Goal: Task Accomplishment & Management: Use online tool/utility

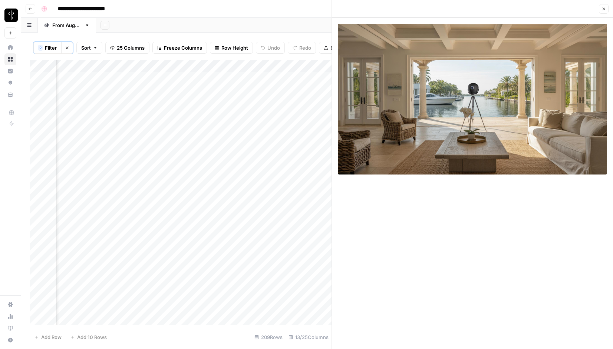
scroll to position [0, 599]
click at [605, 10] on icon "button" at bounding box center [603, 9] width 4 height 4
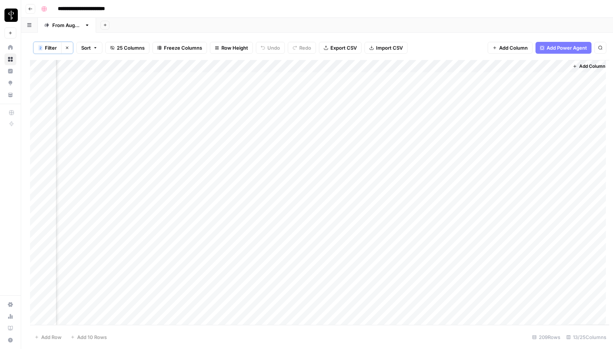
scroll to position [0, 534]
click at [66, 47] on icon "button" at bounding box center [67, 48] width 3 height 3
click at [48, 47] on span "Filter" at bounding box center [44, 47] width 12 height 7
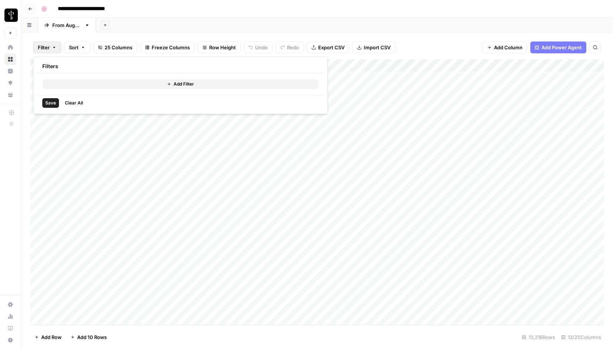
click at [154, 28] on div "Add Sheet" at bounding box center [354, 25] width 517 height 15
click at [104, 66] on div "Add Column" at bounding box center [317, 192] width 574 height 266
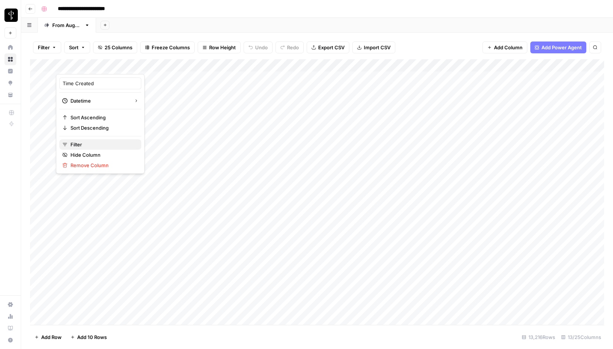
click at [91, 143] on span "Filter" at bounding box center [102, 144] width 65 height 7
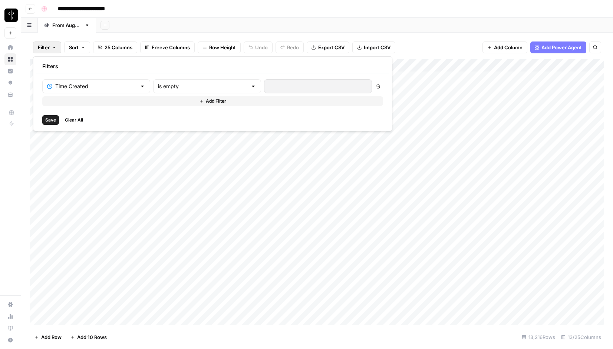
click at [165, 81] on div "is empty" at bounding box center [207, 86] width 108 height 14
click at [163, 126] on span "is newer than" at bounding box center [173, 125] width 71 height 7
type input "is newer than"
click at [269, 87] on input "number" at bounding box center [307, 86] width 76 height 7
type input "5"
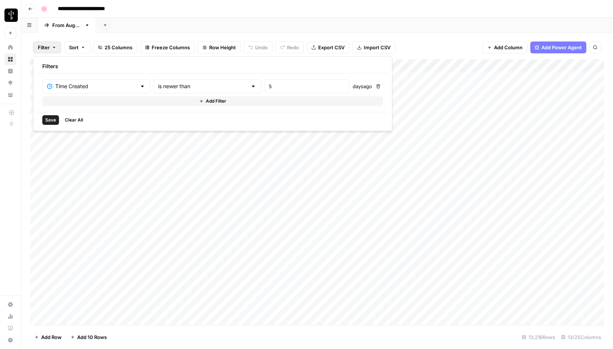
click at [56, 120] on button "Save" at bounding box center [50, 120] width 17 height 10
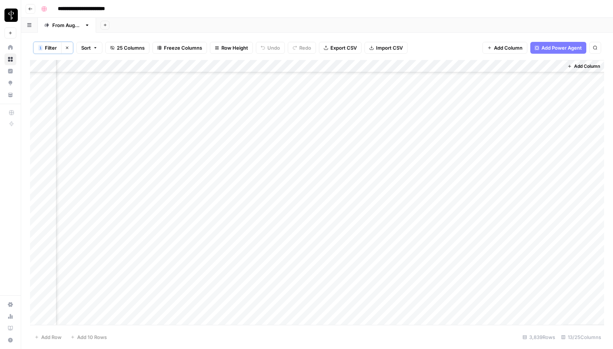
scroll to position [333, 543]
click at [50, 47] on span "Filter" at bounding box center [51, 47] width 12 height 7
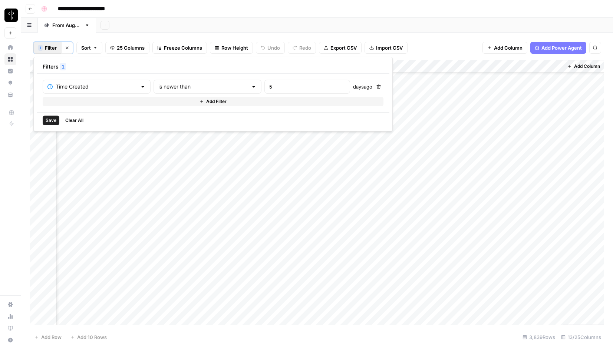
click at [98, 103] on button "Add Filter" at bounding box center [213, 102] width 341 height 10
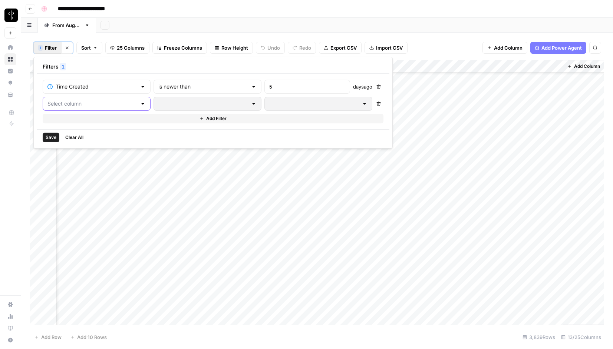
click at [98, 103] on input "text" at bounding box center [91, 103] width 89 height 7
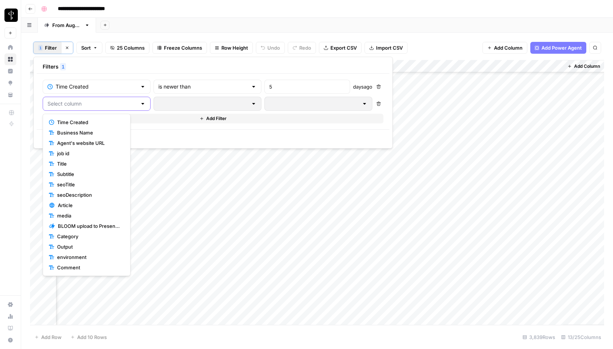
click at [98, 103] on input "text" at bounding box center [91, 103] width 89 height 7
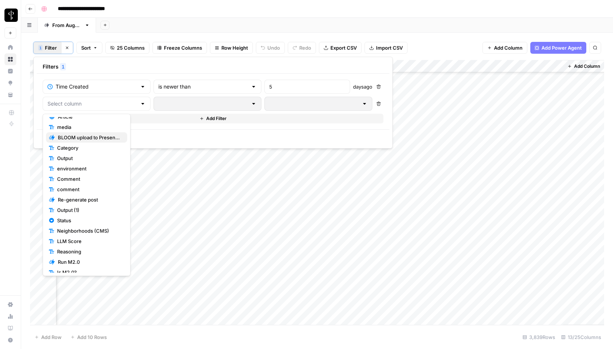
click at [86, 138] on span "BLOOM upload to Presence (after Human Review)" at bounding box center [89, 137] width 63 height 7
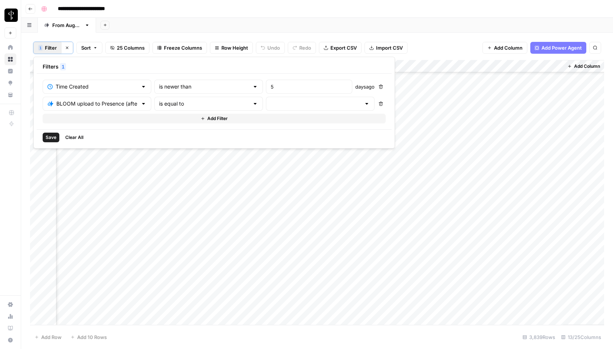
click at [266, 108] on div at bounding box center [320, 104] width 109 height 14
click at [246, 141] on span "error" at bounding box center [267, 142] width 72 height 7
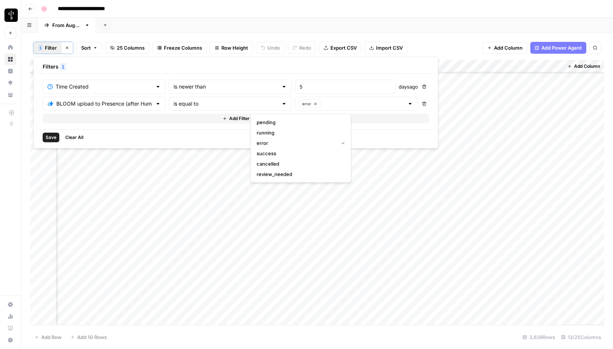
click at [45, 137] on button "Save" at bounding box center [51, 138] width 17 height 10
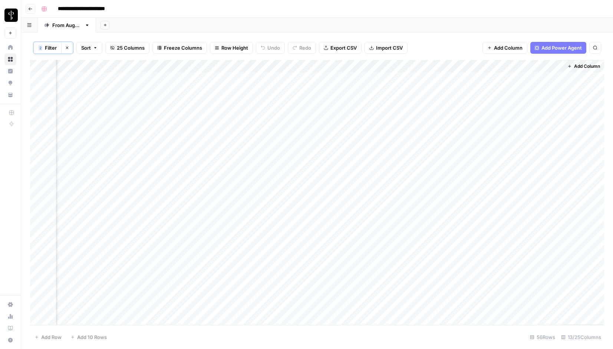
scroll to position [0, 543]
click at [39, 79] on div "Add Column" at bounding box center [317, 192] width 574 height 265
click at [43, 65] on div "Add Column" at bounding box center [317, 192] width 574 height 265
click at [38, 176] on div "Add Column" at bounding box center [317, 192] width 574 height 265
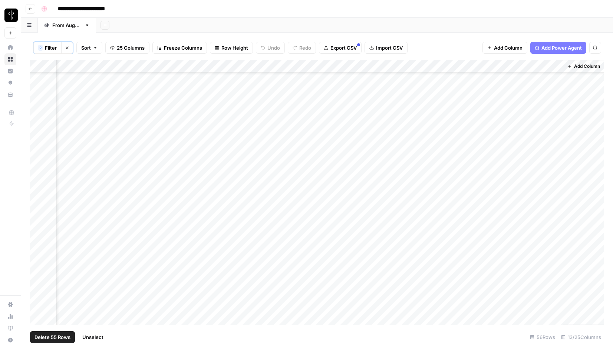
click at [391, 64] on div "Add Column" at bounding box center [317, 192] width 574 height 265
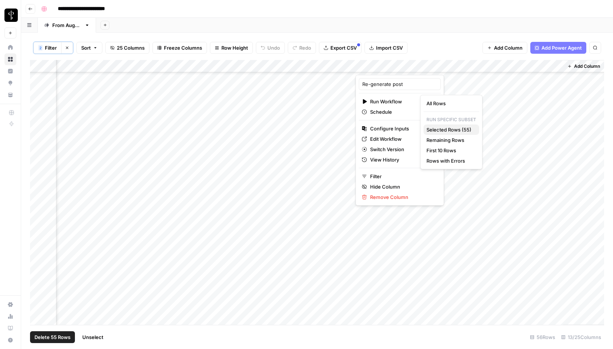
click at [456, 129] on span "Selected Rows (55)" at bounding box center [449, 129] width 47 height 7
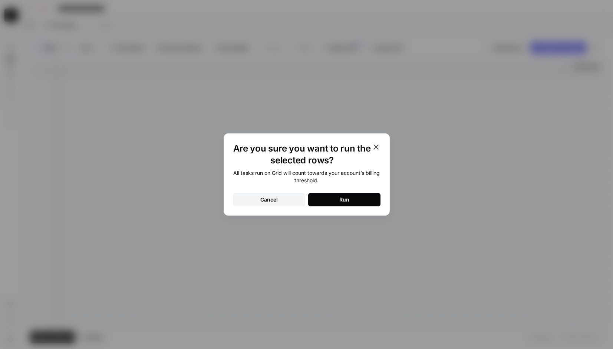
click at [334, 201] on button "Run" at bounding box center [344, 199] width 72 height 13
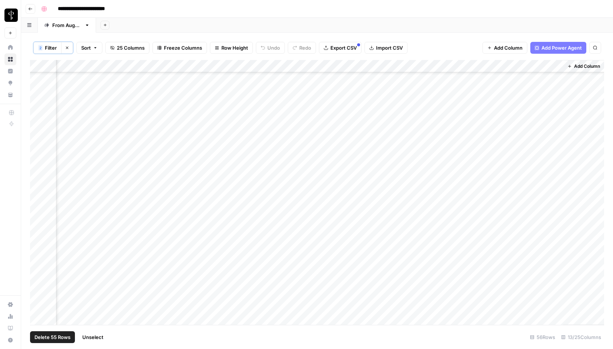
click at [47, 51] on span "Filter" at bounding box center [51, 47] width 12 height 7
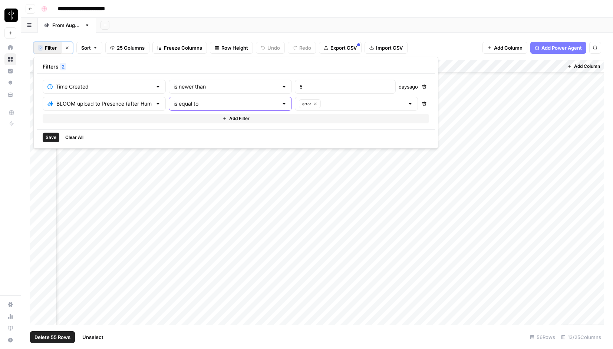
click at [203, 104] on input "is equal to" at bounding box center [225, 103] width 105 height 7
click at [176, 136] on span "is not equal to" at bounding box center [195, 132] width 85 height 7
type input "is not equal to"
click at [323, 104] on input "text" at bounding box center [363, 103] width 81 height 7
click at [272, 156] on span "success" at bounding box center [299, 153] width 85 height 7
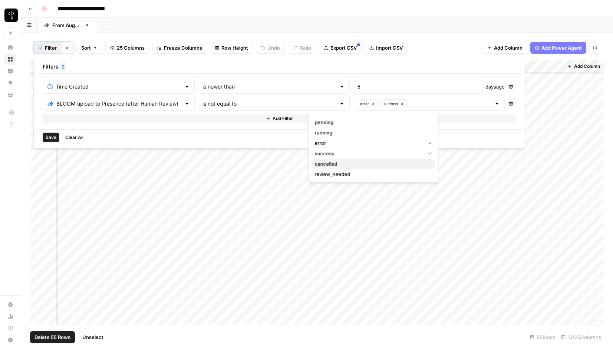
click at [330, 164] on span "cancelled" at bounding box center [372, 163] width 114 height 7
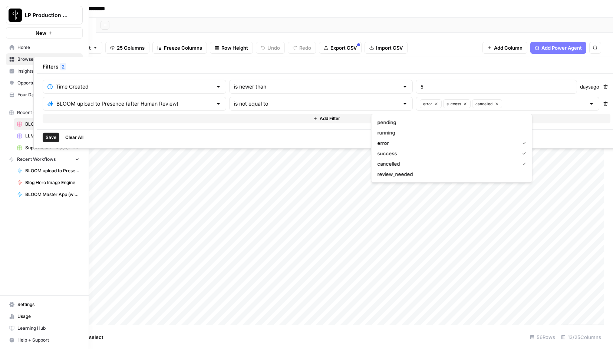
click at [51, 135] on span "Save" at bounding box center [51, 137] width 11 height 7
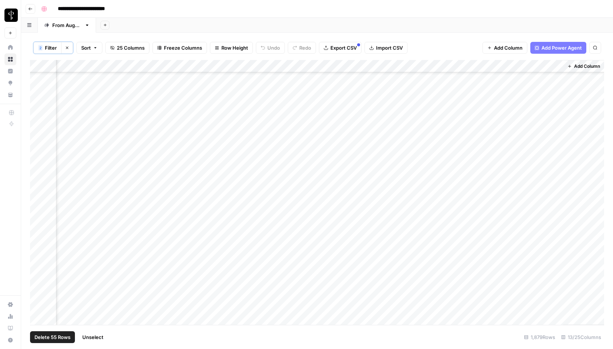
scroll to position [0, 543]
click at [416, 17] on header "**********" at bounding box center [317, 9] width 592 height 18
click at [42, 66] on div "Add Column" at bounding box center [317, 192] width 574 height 265
click at [43, 66] on div "Add Column" at bounding box center [317, 192] width 574 height 265
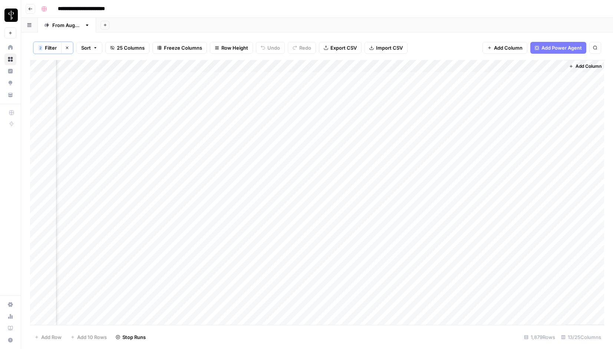
scroll to position [0, 543]
click at [183, 77] on div "Add Column" at bounding box center [317, 192] width 574 height 265
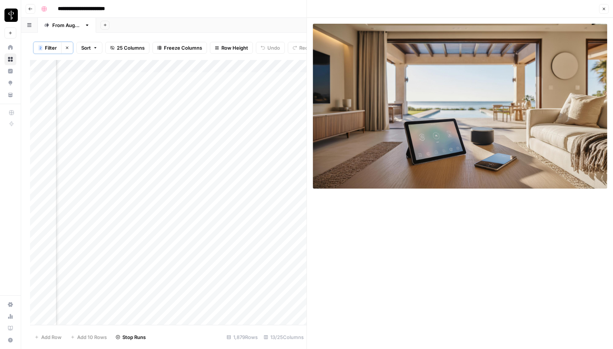
click at [603, 7] on icon "button" at bounding box center [603, 9] width 4 height 4
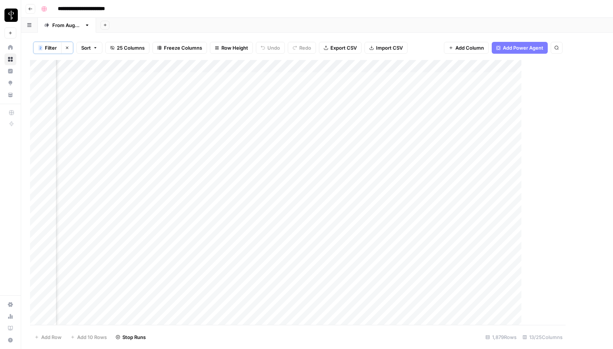
scroll to position [0, 534]
click at [193, 103] on div "Add Column" at bounding box center [317, 192] width 574 height 265
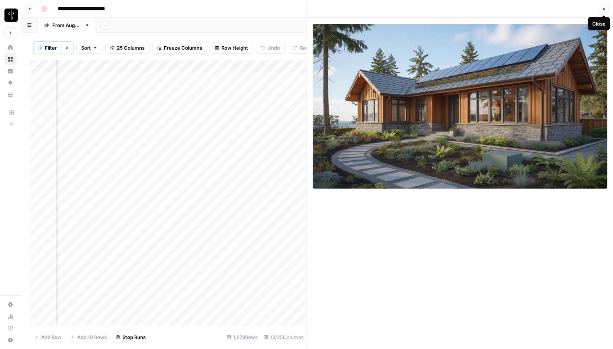
click at [602, 8] on icon "button" at bounding box center [603, 9] width 4 height 4
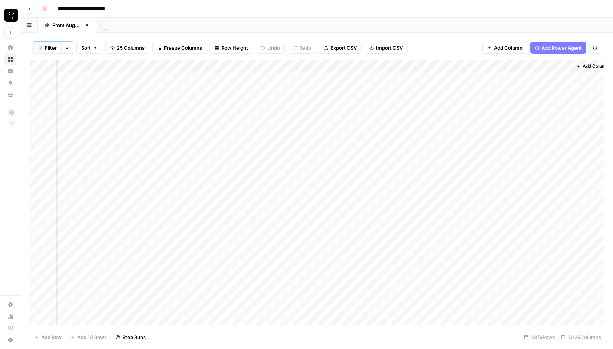
click at [272, 103] on div "Add Column" at bounding box center [317, 192] width 574 height 265
click at [52, 48] on span "Filter" at bounding box center [51, 47] width 12 height 7
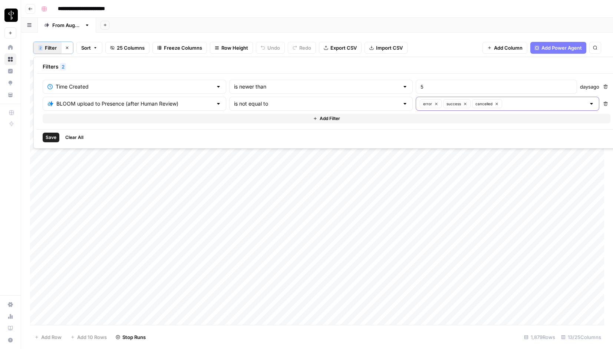
click at [435, 103] on icon "button" at bounding box center [436, 104] width 2 height 2
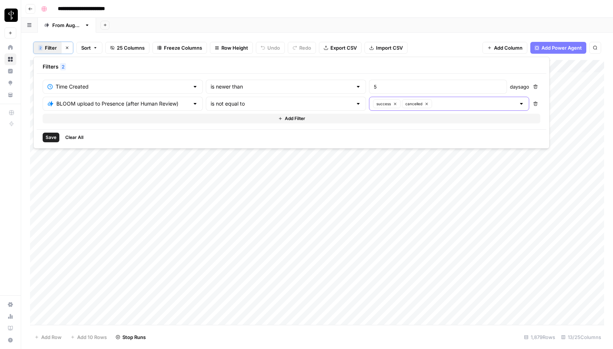
click at [434, 106] on input "text" at bounding box center [474, 103] width 81 height 7
click at [345, 143] on span "error" at bounding box center [392, 142] width 123 height 7
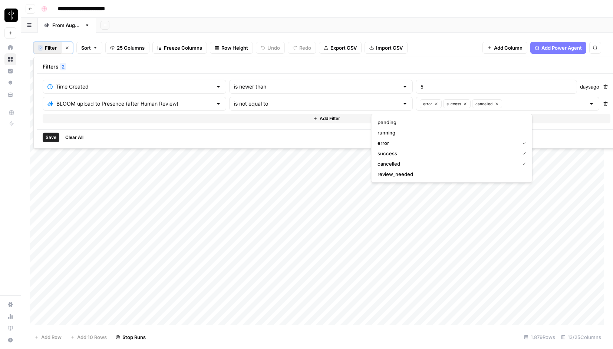
click at [416, 92] on div "5" at bounding box center [496, 87] width 161 height 14
type input "6"
click at [420, 86] on input "6" at bounding box center [496, 86] width 152 height 7
type input "7"
click at [43, 136] on button "Save" at bounding box center [51, 138] width 17 height 10
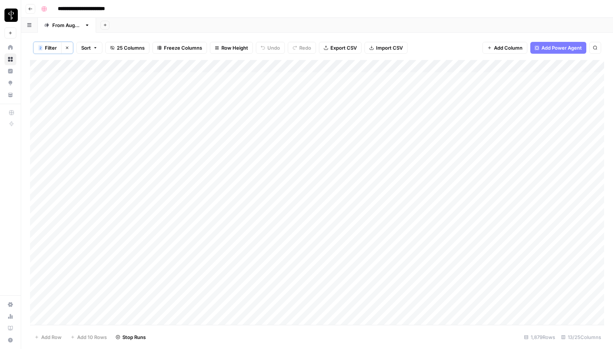
click at [45, 50] on span "Filter" at bounding box center [51, 47] width 12 height 7
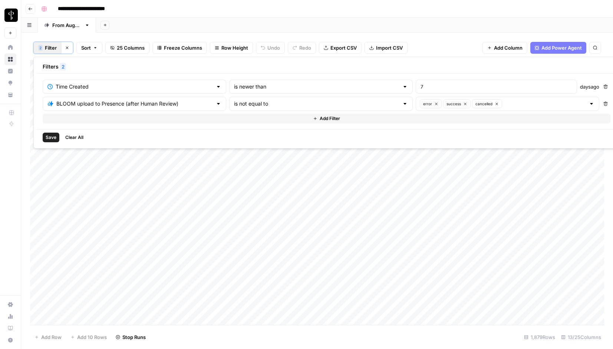
click at [404, 16] on header "**********" at bounding box center [317, 9] width 592 height 18
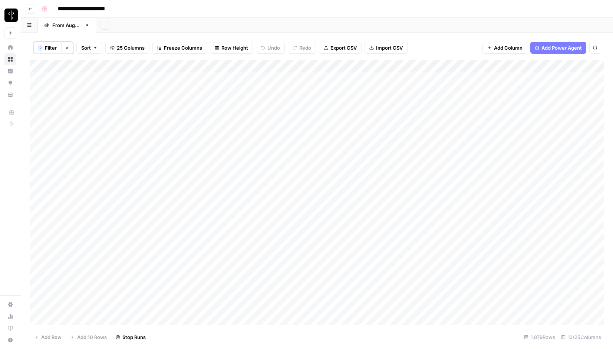
click at [49, 46] on span "Filter" at bounding box center [51, 47] width 12 height 7
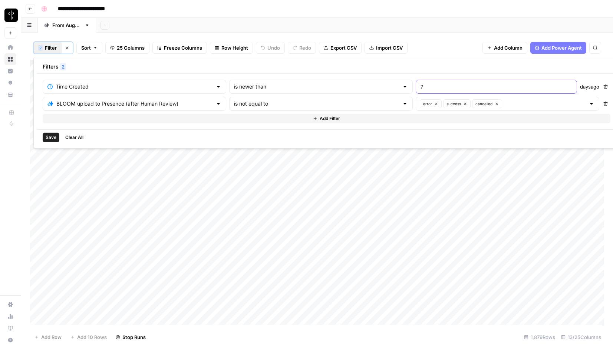
click at [420, 85] on input "7" at bounding box center [496, 86] width 152 height 7
type input "5"
click at [50, 136] on span "Save" at bounding box center [51, 137] width 11 height 7
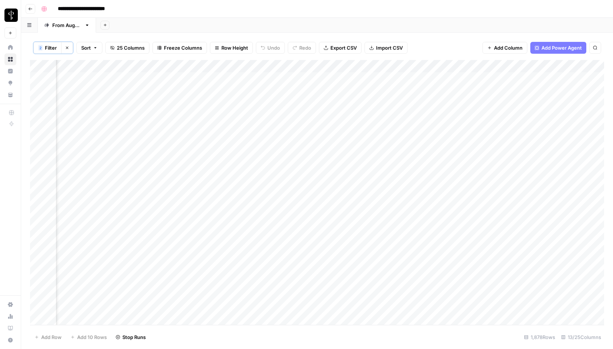
scroll to position [0, 543]
click at [49, 45] on span "Filter" at bounding box center [51, 47] width 12 height 7
type input "Time Created"
type input "BLOOM upload to Presence (after Human Review)"
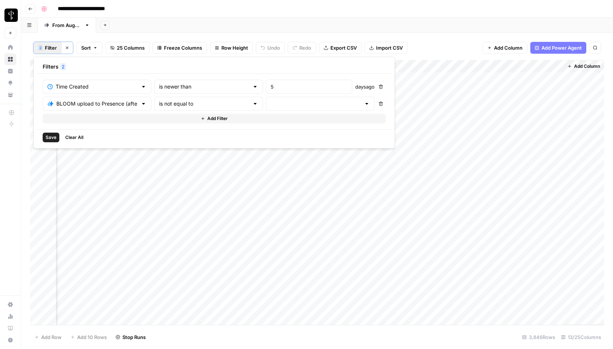
click at [52, 136] on span "Save" at bounding box center [51, 137] width 11 height 7
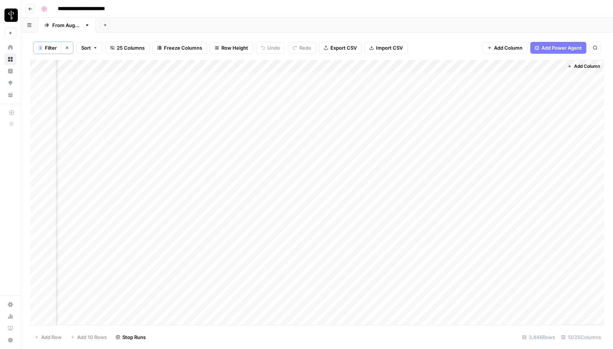
click at [50, 49] on span "Filter" at bounding box center [51, 47] width 12 height 7
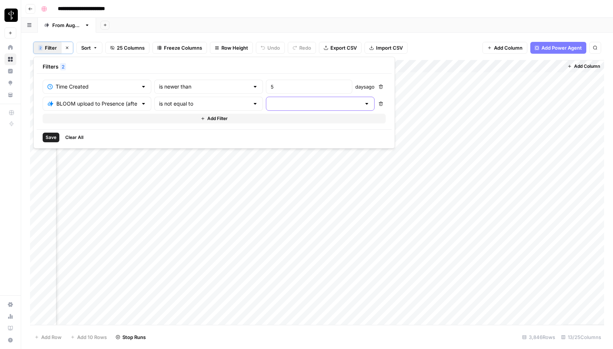
click at [271, 104] on input "text" at bounding box center [316, 103] width 90 height 7
click at [242, 153] on span "success" at bounding box center [267, 153] width 72 height 7
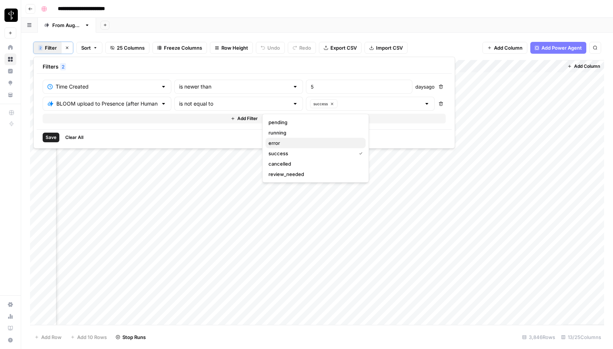
click at [279, 143] on span "error" at bounding box center [313, 142] width 91 height 7
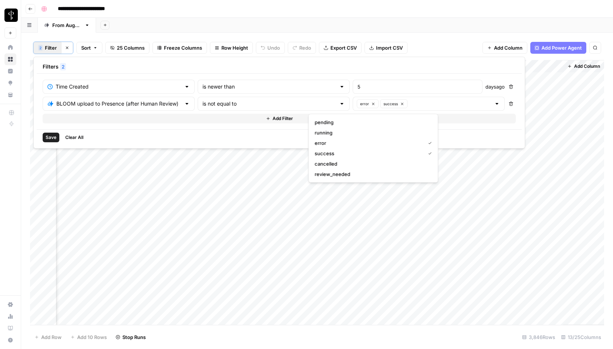
click at [49, 136] on span "Save" at bounding box center [51, 137] width 11 height 7
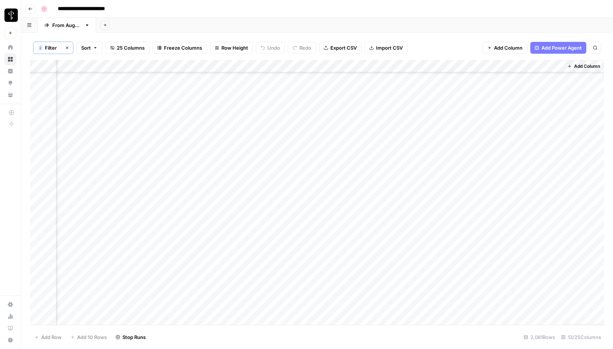
scroll to position [832, 543]
click at [46, 46] on span "Filter" at bounding box center [51, 47] width 12 height 7
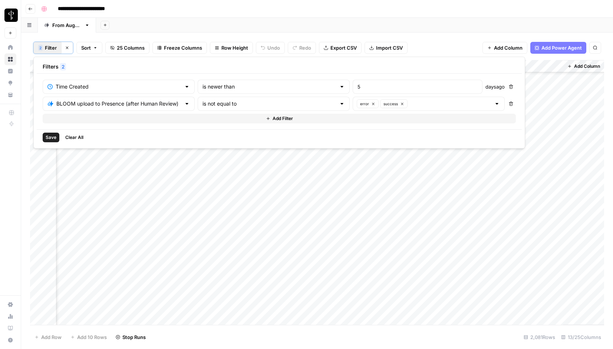
click at [381, 108] on div "error success" at bounding box center [429, 104] width 152 height 14
click at [330, 162] on span "cancelled" at bounding box center [372, 163] width 114 height 7
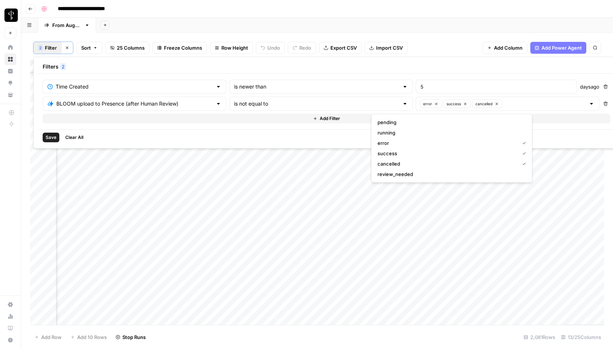
click at [50, 138] on span "Save" at bounding box center [51, 137] width 11 height 7
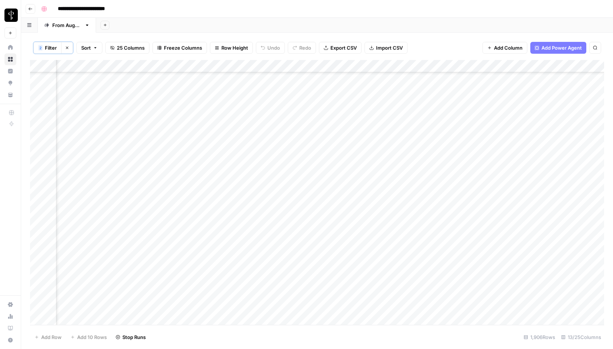
scroll to position [832, 0]
click at [50, 47] on span "Filter" at bounding box center [51, 47] width 12 height 7
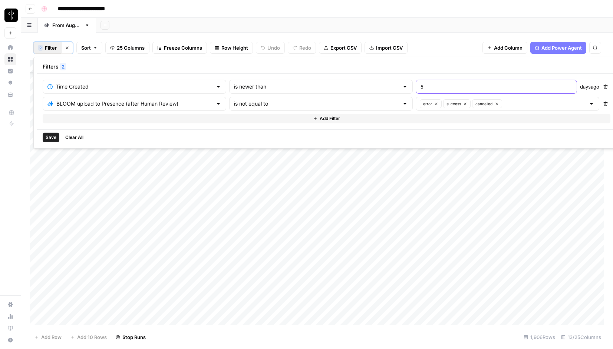
click at [420, 86] on input "5" at bounding box center [496, 86] width 152 height 7
type input "6"
click at [54, 136] on span "Save" at bounding box center [51, 137] width 11 height 7
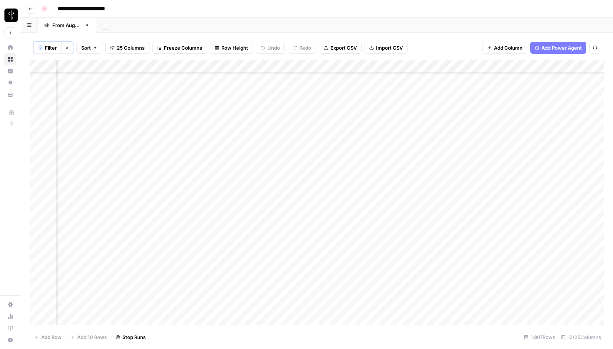
scroll to position [417, 479]
click at [53, 50] on span "Filter" at bounding box center [51, 47] width 12 height 7
